Goal: Navigation & Orientation: Go to known website

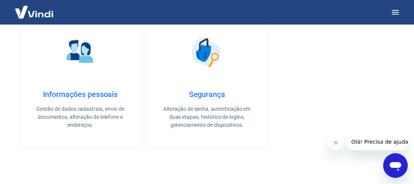
scroll to position [460, 0]
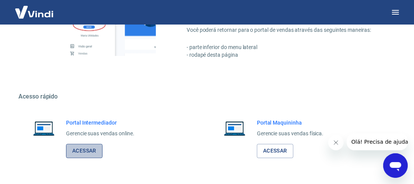
click at [96, 152] on link "Acessar" at bounding box center [84, 151] width 36 height 14
